Goal: Contribute content

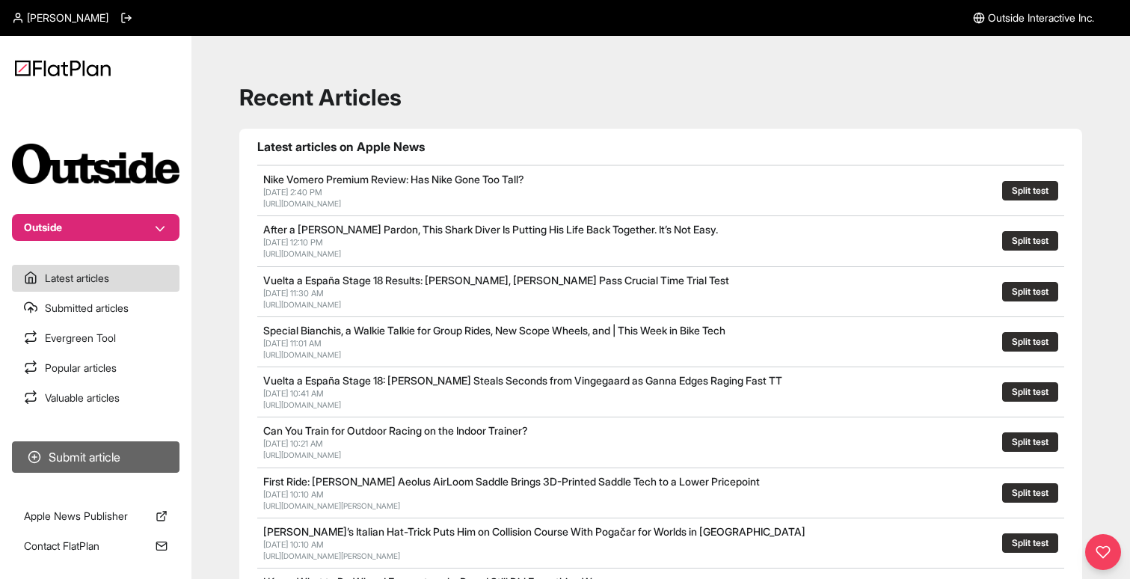
click at [86, 461] on button "Submit article" at bounding box center [96, 456] width 168 height 31
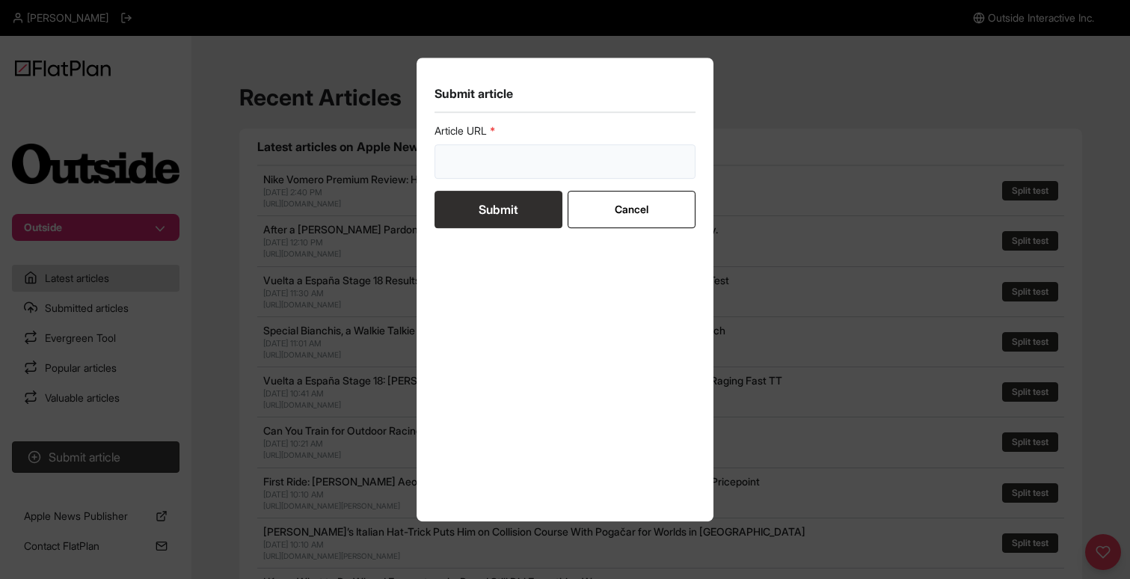
click at [515, 157] on input "url" at bounding box center [566, 161] width 262 height 34
paste input "[URL][DOMAIN_NAME]"
type input "[URL][DOMAIN_NAME]"
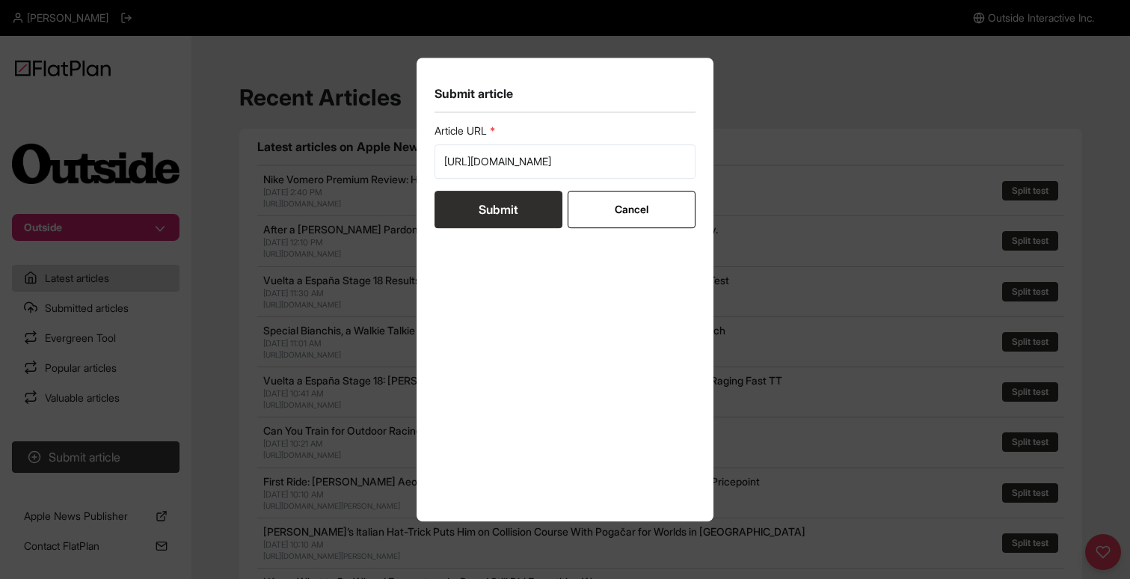
click at [500, 198] on button "Submit" at bounding box center [499, 209] width 128 height 37
